Goal: Transaction & Acquisition: Purchase product/service

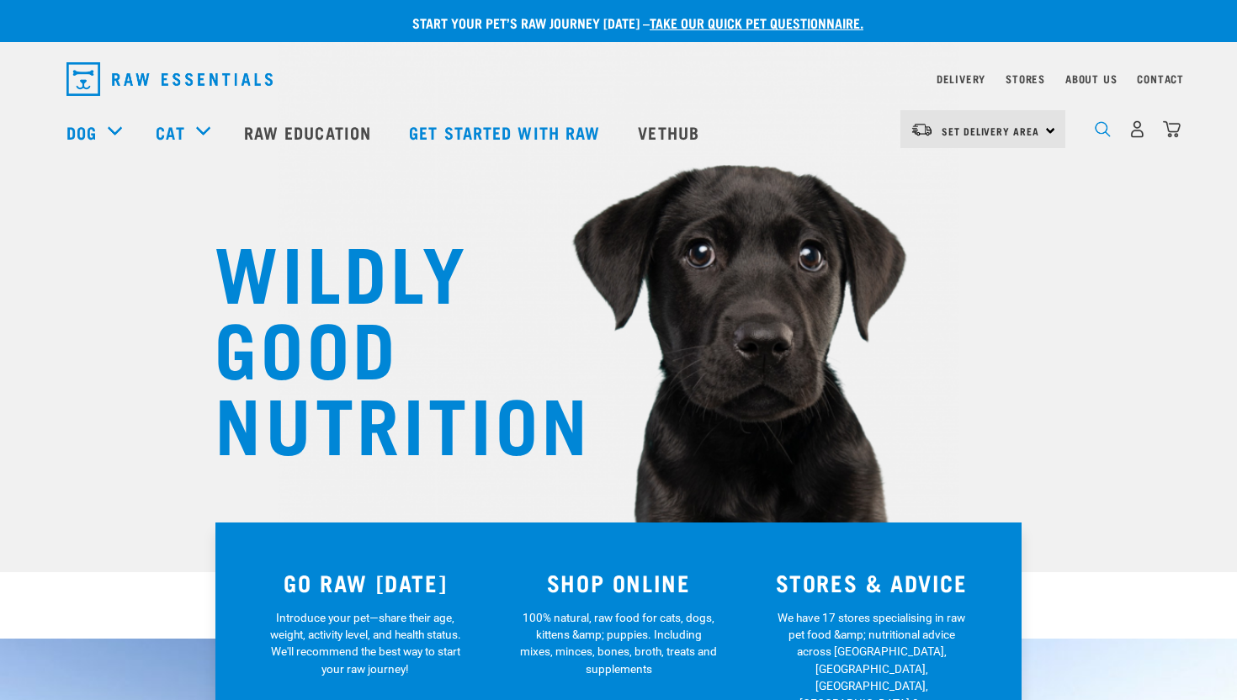
click at [1100, 126] on img "dropdown navigation" at bounding box center [1103, 129] width 16 height 16
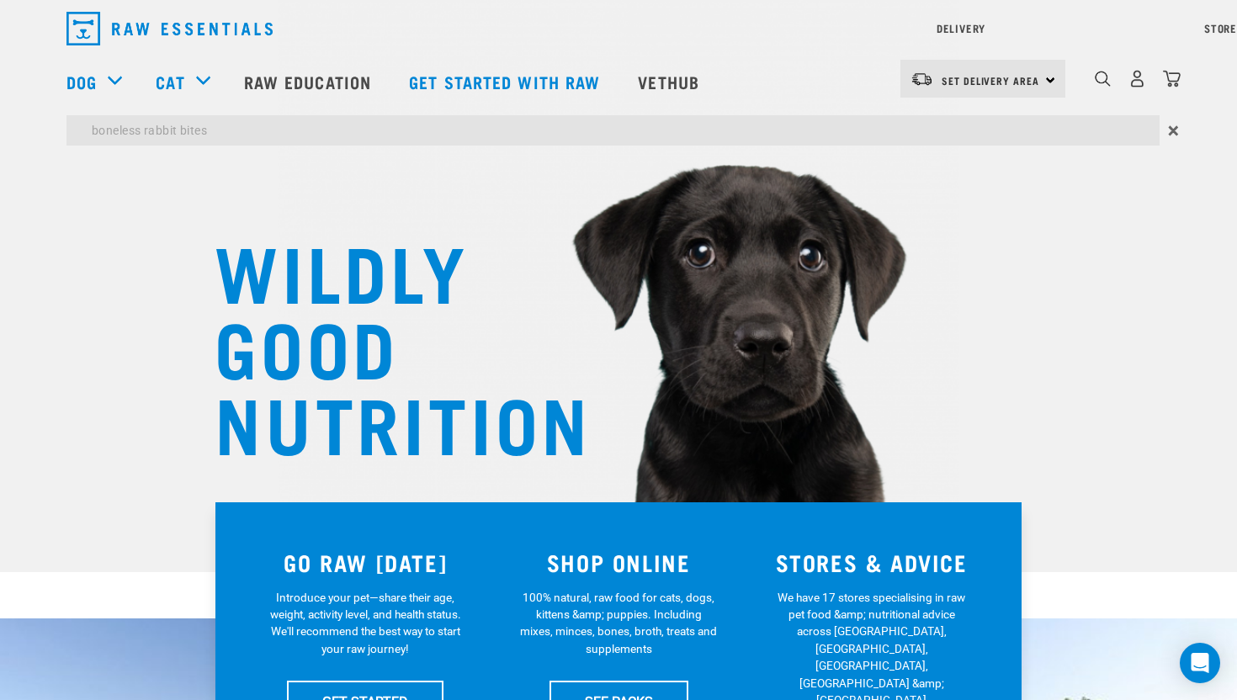
type input "boneless rabbit bites"
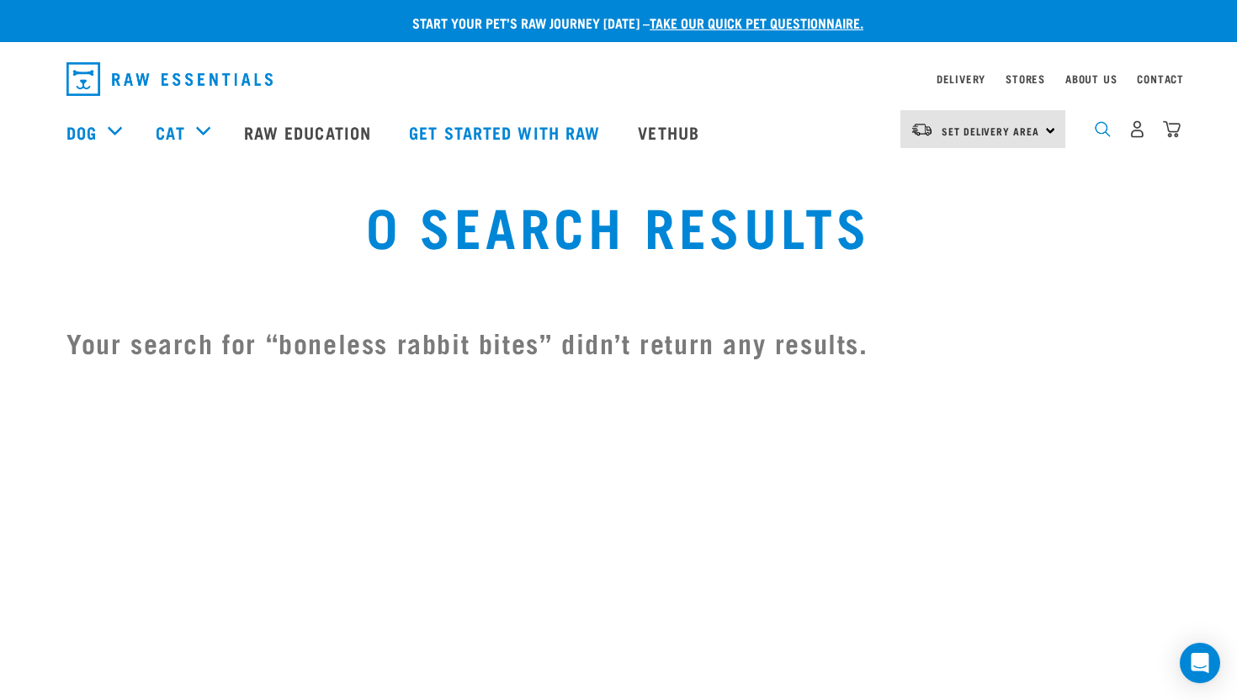
click at [1098, 130] on img "dropdown navigation" at bounding box center [1103, 129] width 16 height 16
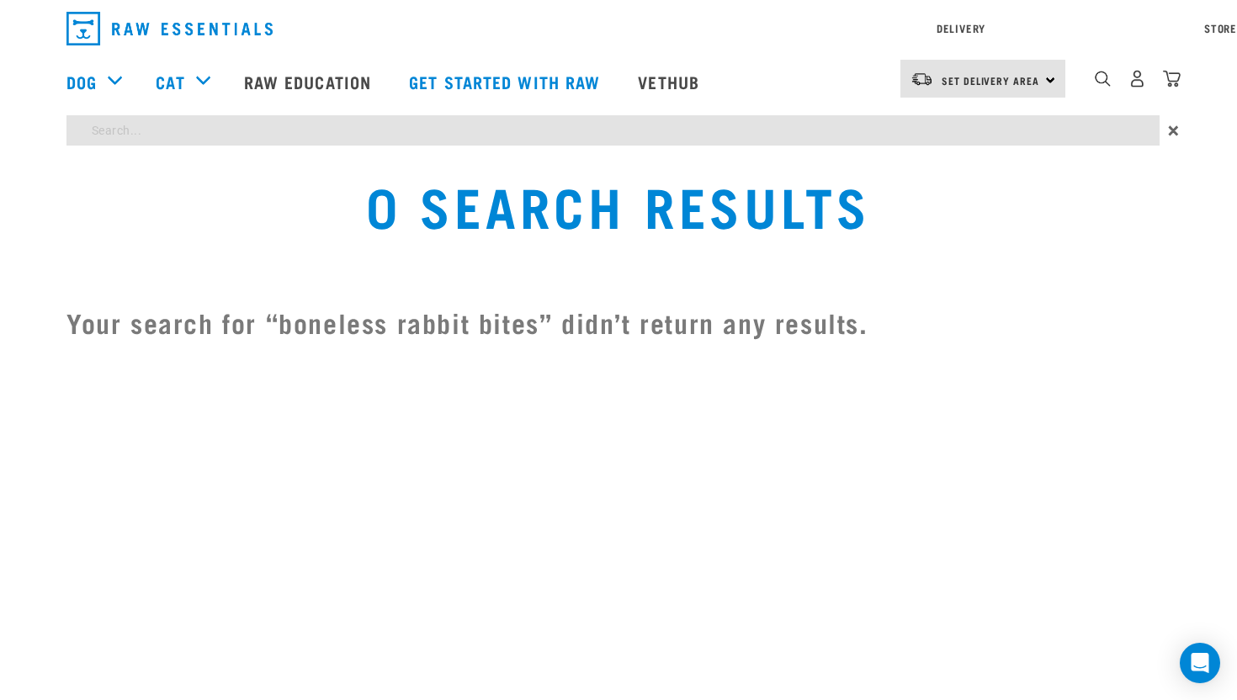
click at [260, 173] on div "Start your pet’s raw journey today – take our quick pet questionnaire. Delivery…" at bounding box center [618, 181] width 1237 height 363
click at [1099, 76] on div "Delivery Stores About Us Contact Set Delivery Area" at bounding box center [618, 77] width 1237 height 154
click at [227, 185] on div "Start your pet’s raw journey [DATE] – take our quick pet questionnaire. Deliver…" at bounding box center [618, 181] width 1237 height 363
type input "rabbit"
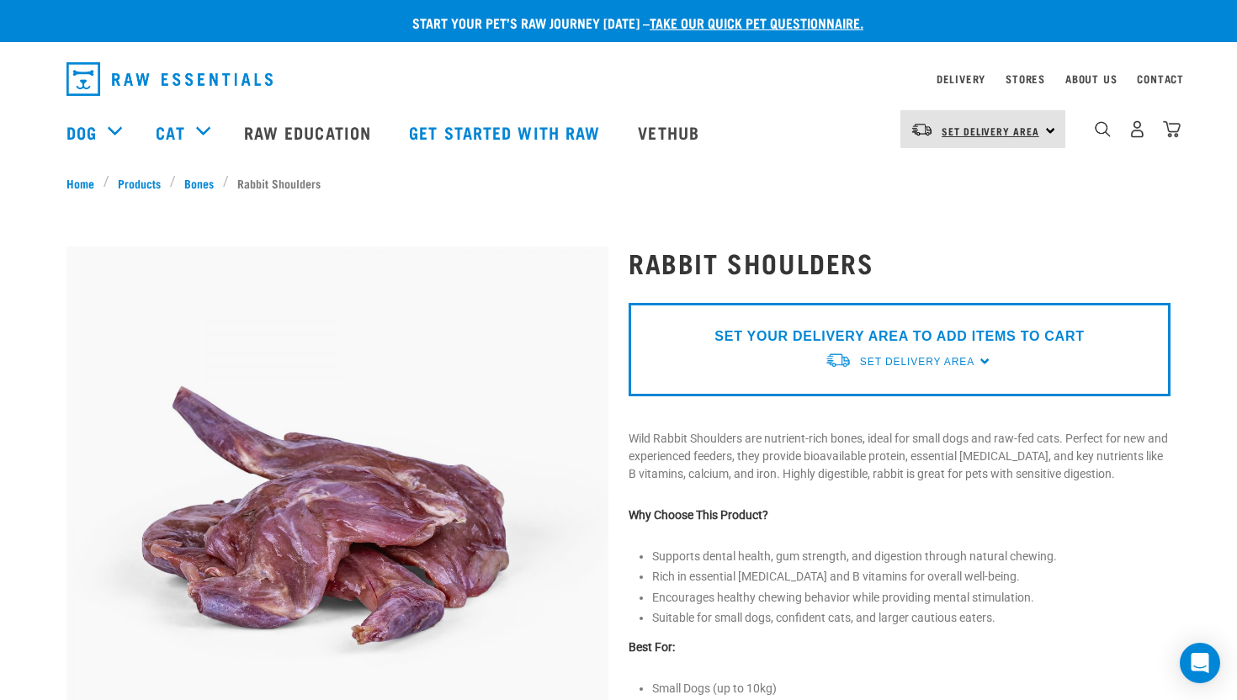
click at [1005, 134] on span "Set Delivery Area" at bounding box center [991, 131] width 98 height 6
click at [973, 162] on link "[GEOGRAPHIC_DATA]" at bounding box center [982, 176] width 162 height 37
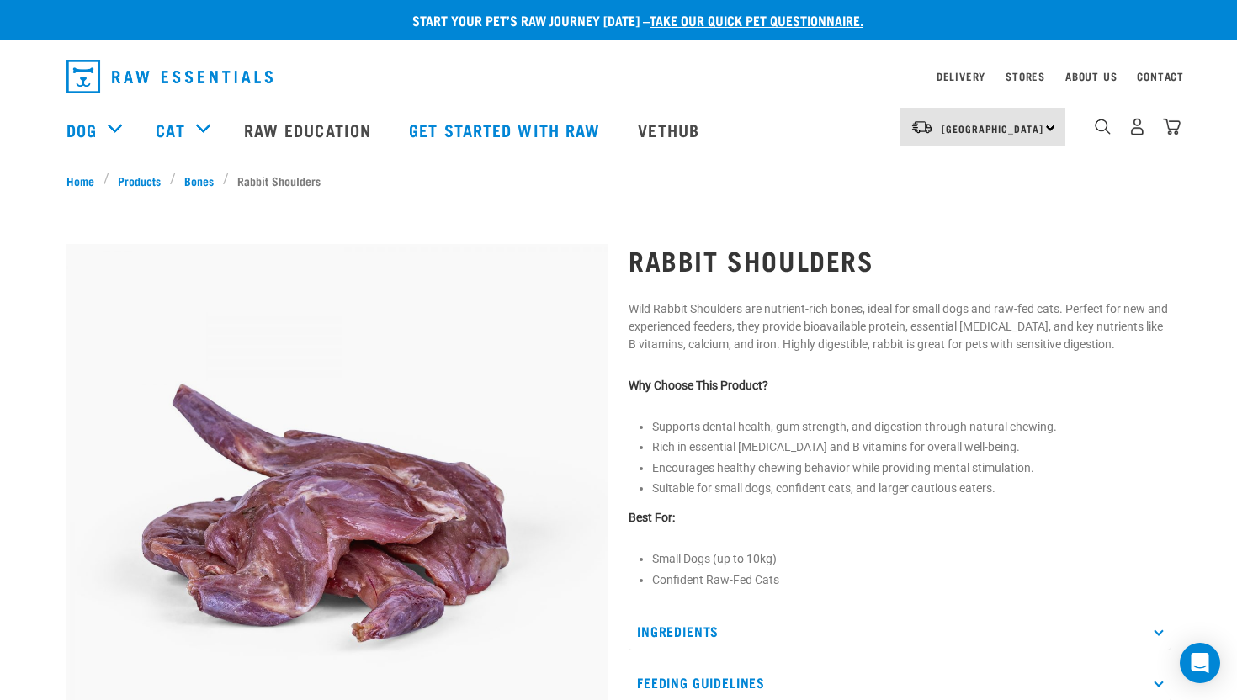
scroll to position [3, 0]
click at [1129, 135] on img "dropdown navigation" at bounding box center [1138, 126] width 18 height 18
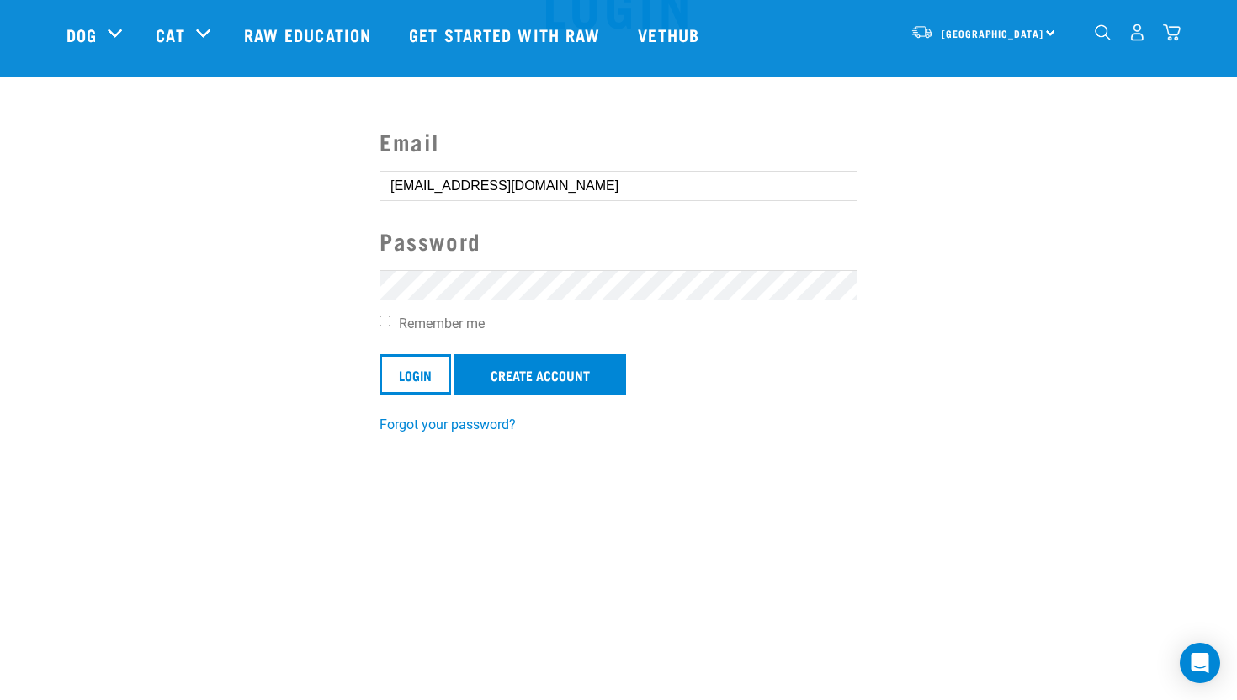
scroll to position [95, 0]
click at [435, 372] on input "Login" at bounding box center [416, 376] width 72 height 40
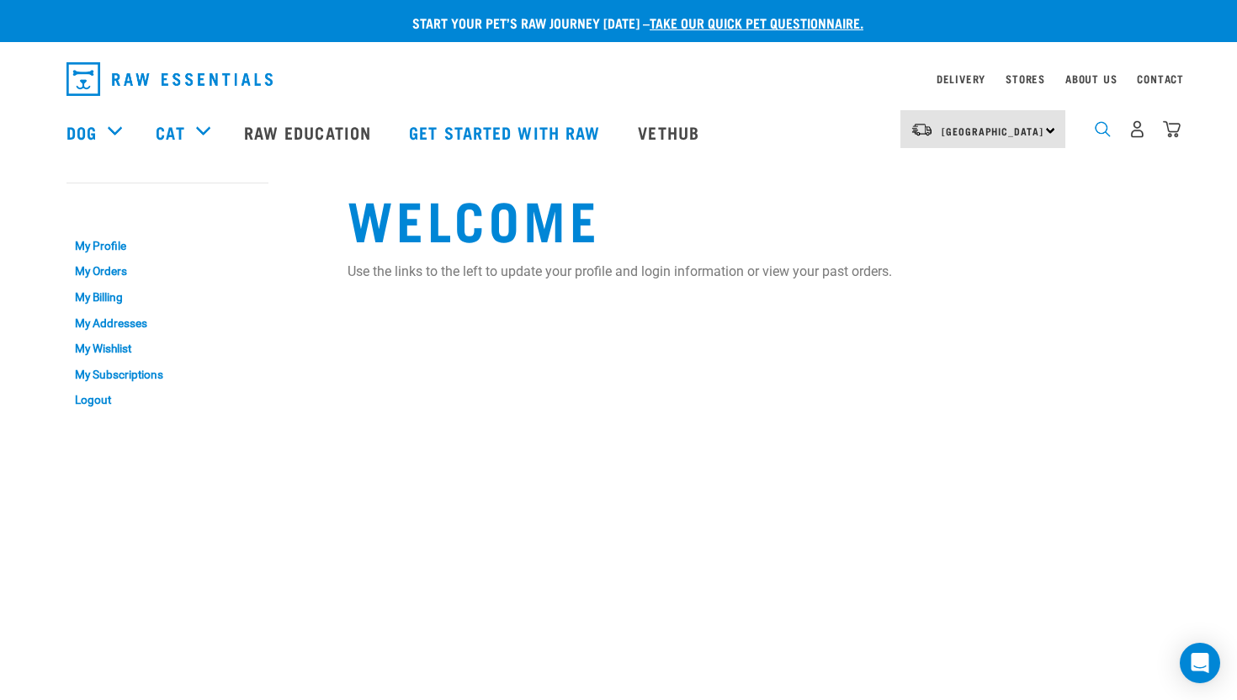
click at [1102, 125] on img "dropdown navigation" at bounding box center [1103, 129] width 16 height 16
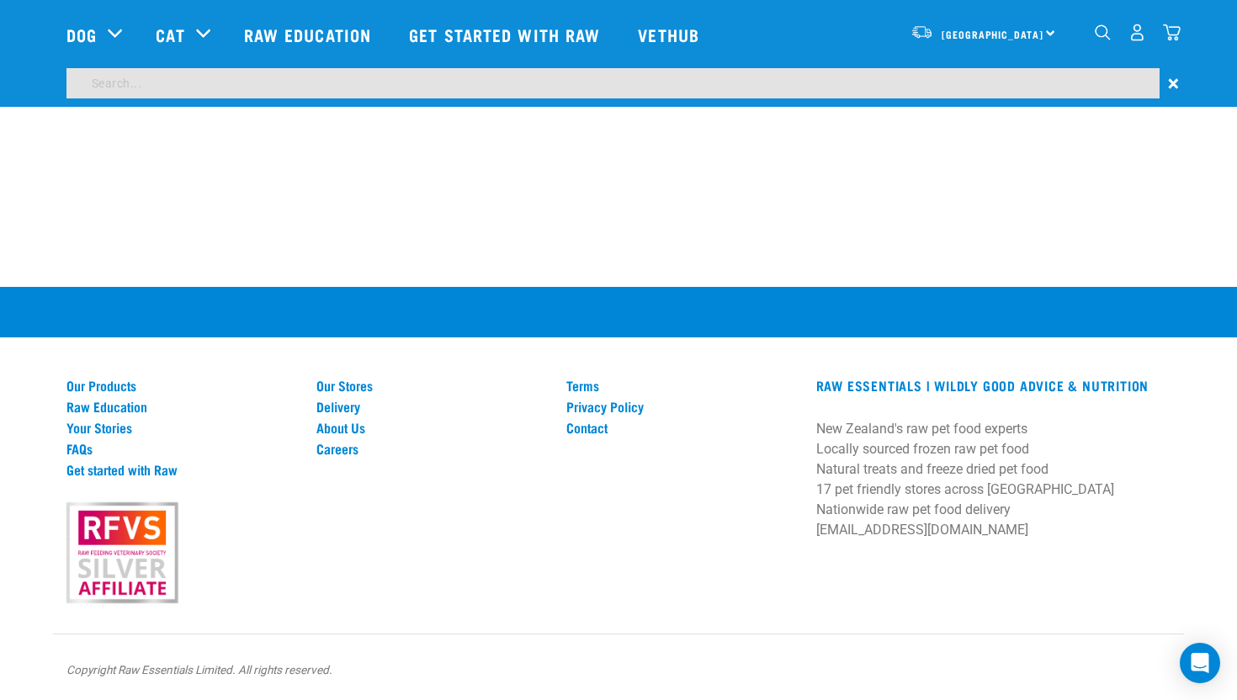
scroll to position [439, 0]
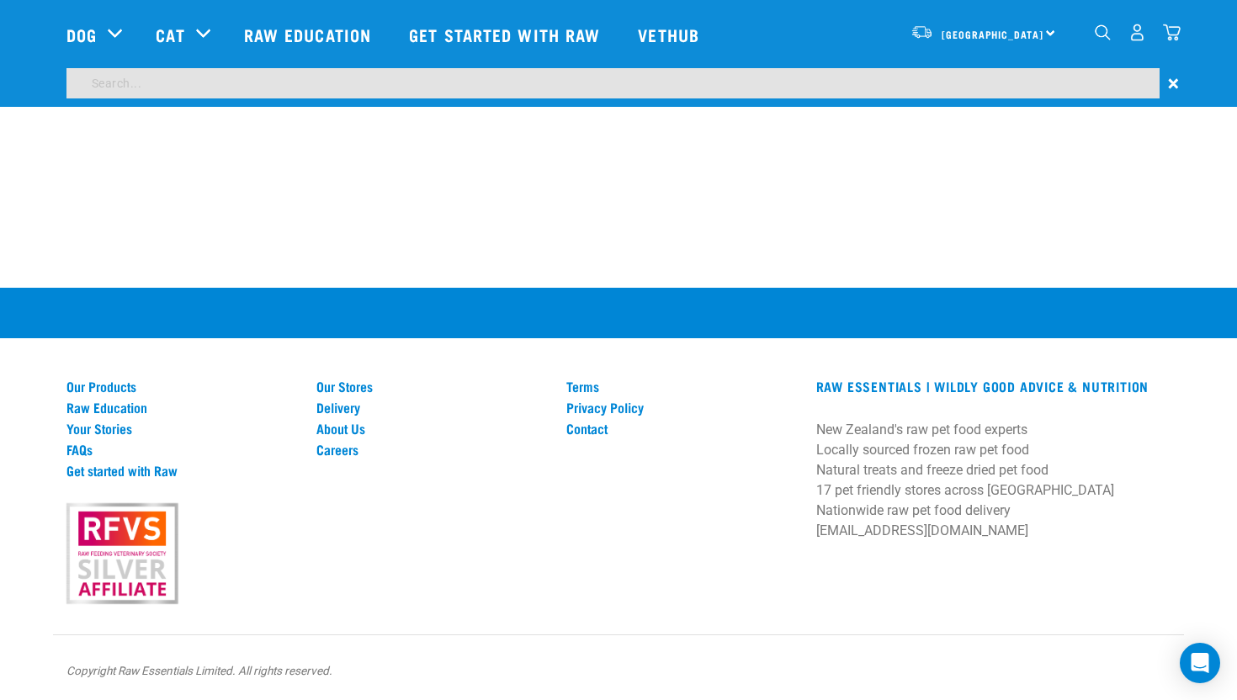
click at [152, 77] on input "search" at bounding box center [612, 83] width 1093 height 30
type input "rabbit shoulders"
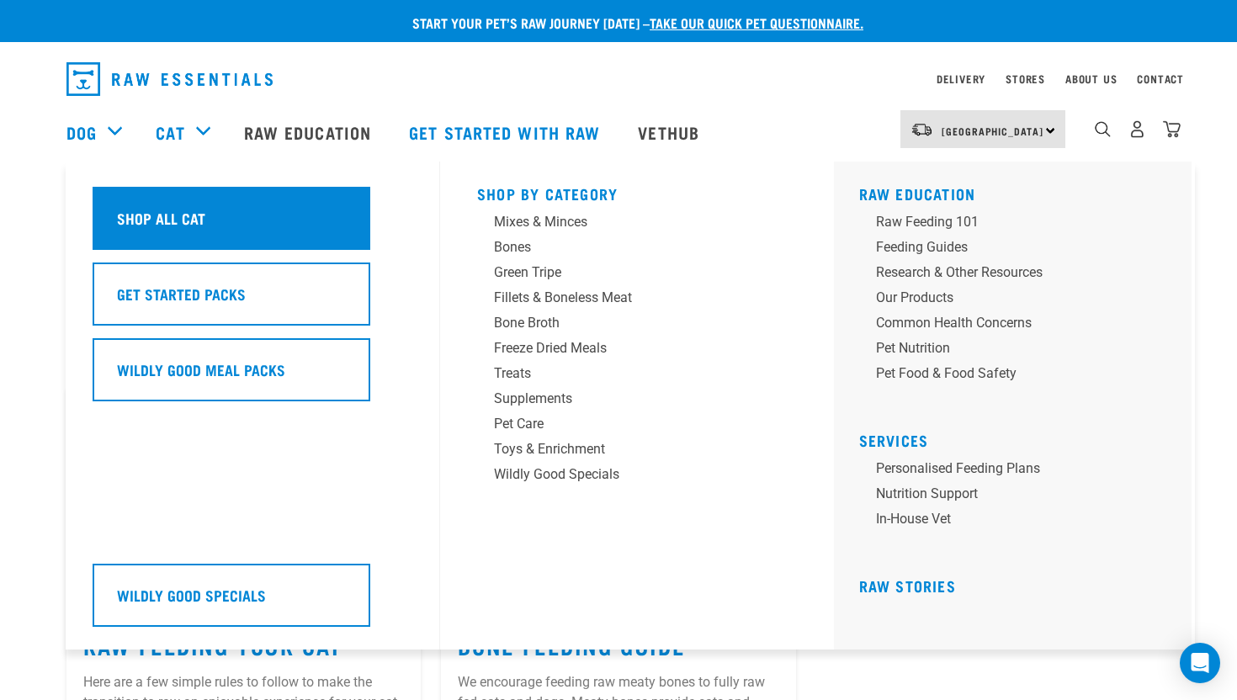
click at [199, 201] on div "Shop All Cat" at bounding box center [232, 218] width 278 height 63
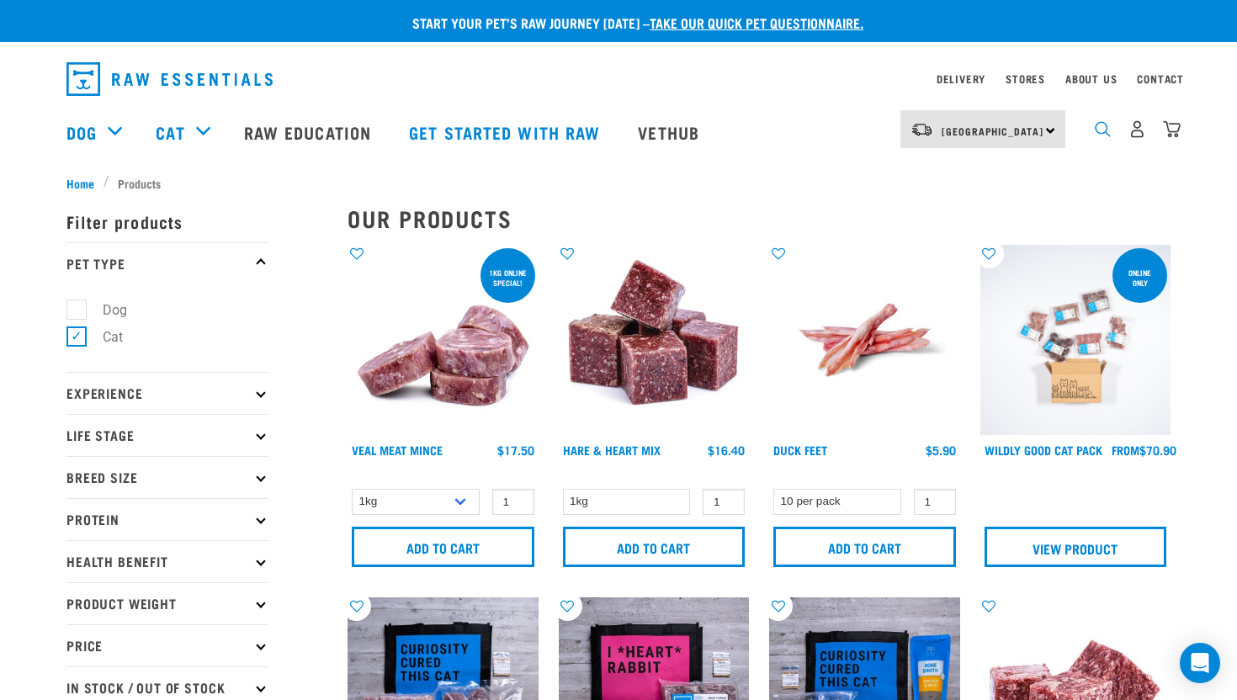
click at [1101, 129] on img "dropdown navigation" at bounding box center [1103, 129] width 16 height 16
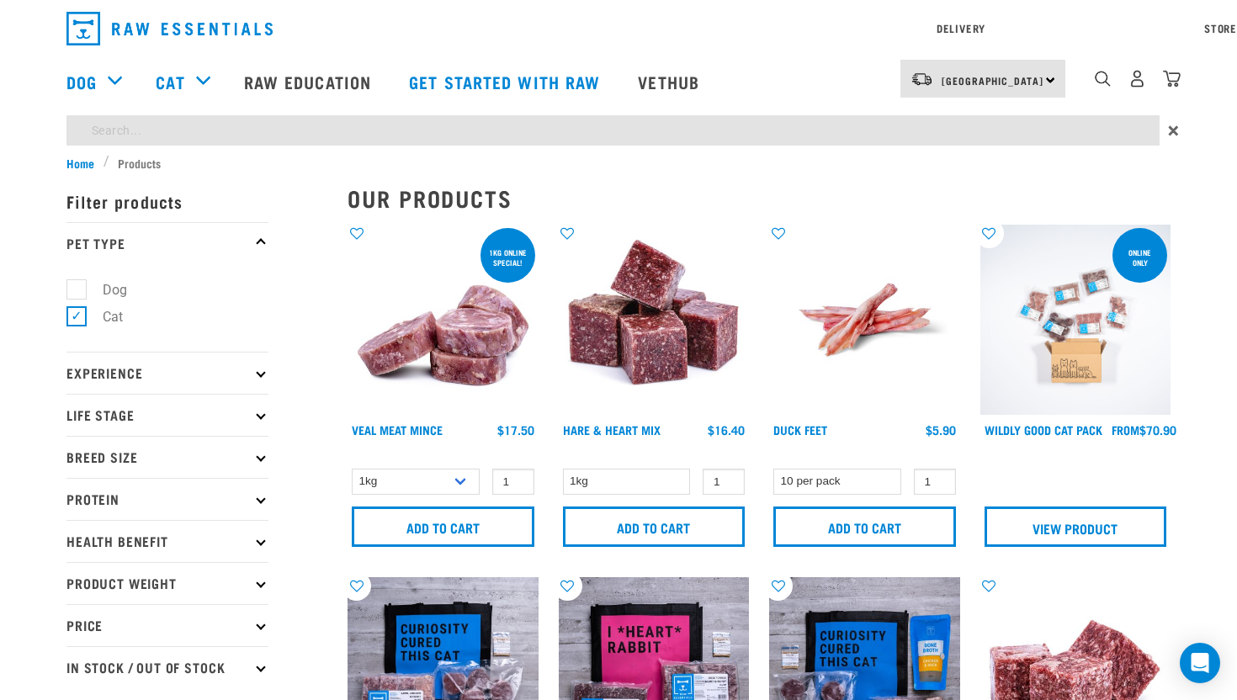
type input "rabbit"
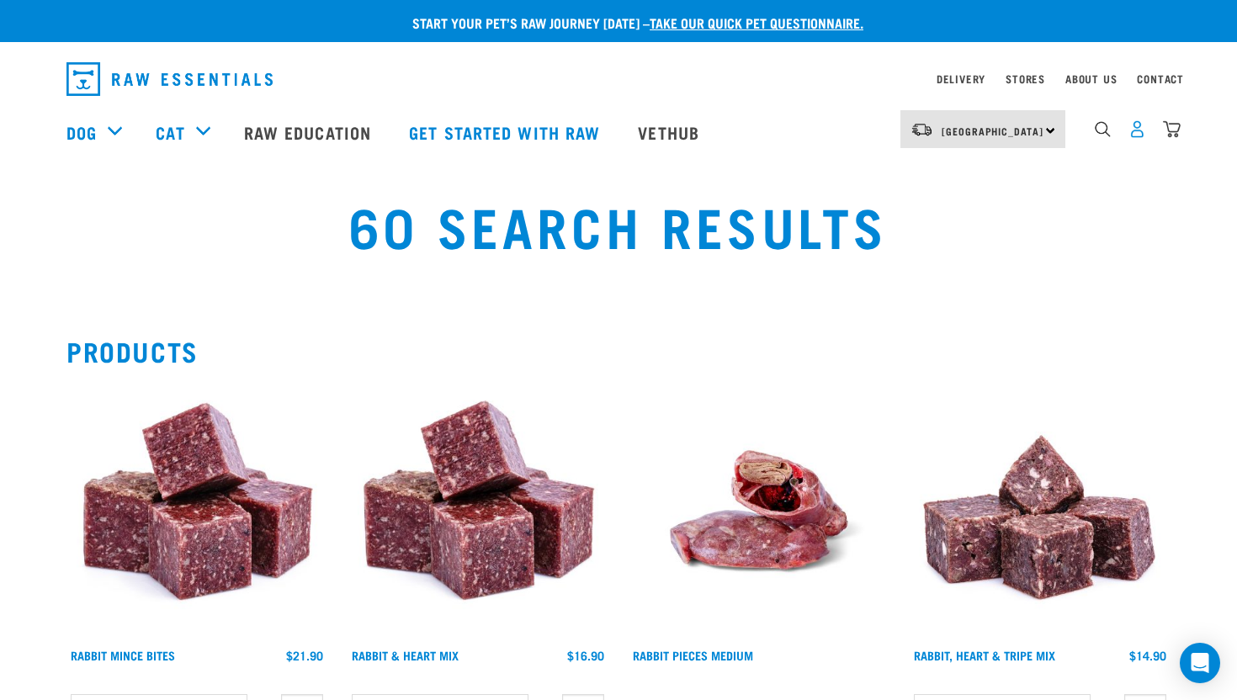
click at [1136, 126] on img "dropdown navigation" at bounding box center [1138, 129] width 18 height 18
click at [1138, 133] on img "dropdown navigation" at bounding box center [1138, 129] width 18 height 18
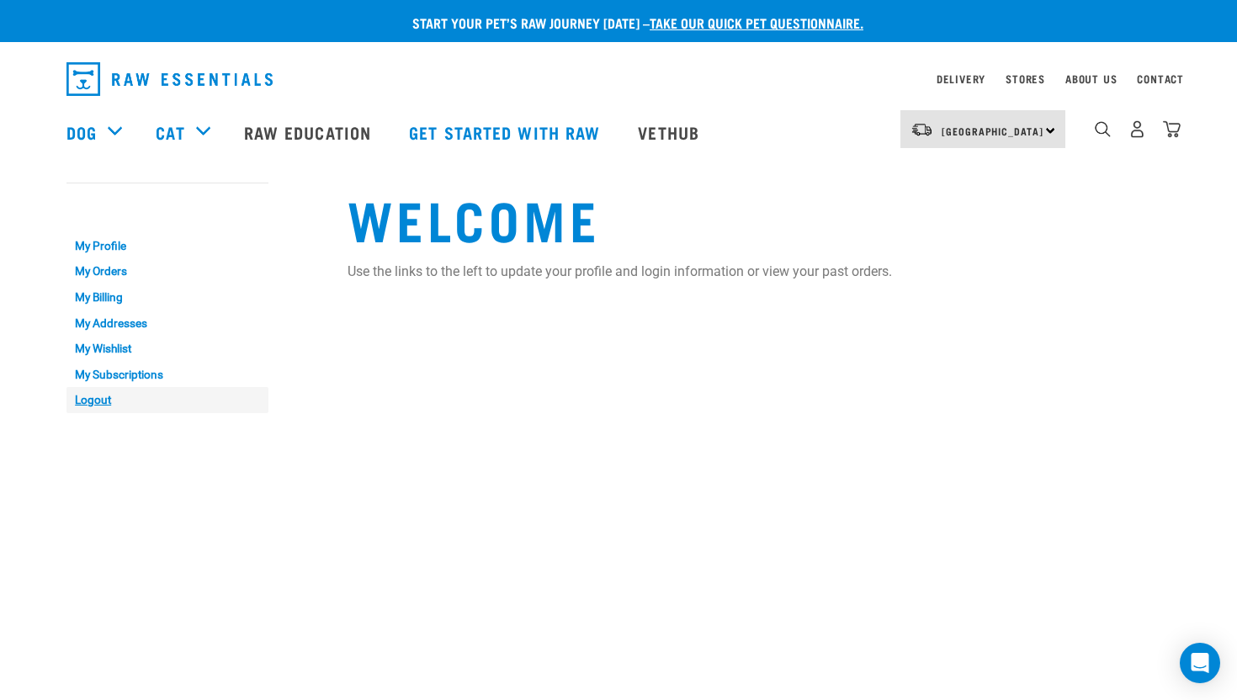
click at [104, 404] on link "Logout" at bounding box center [167, 400] width 202 height 26
